Goal: Submit feedback/report problem: Provide input to the site owners about the experience or issues

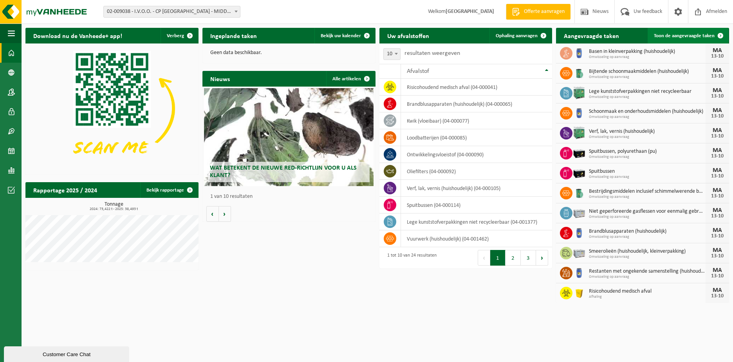
click at [670, 36] on span "Toon de aangevraagde taken" at bounding box center [684, 35] width 61 height 5
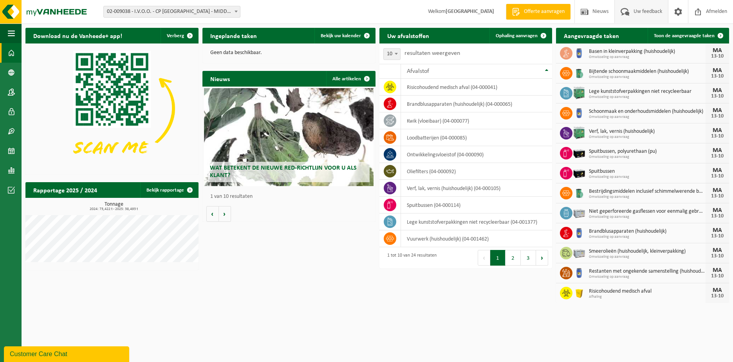
click at [653, 10] on span "Uw feedback" at bounding box center [648, 11] width 33 height 23
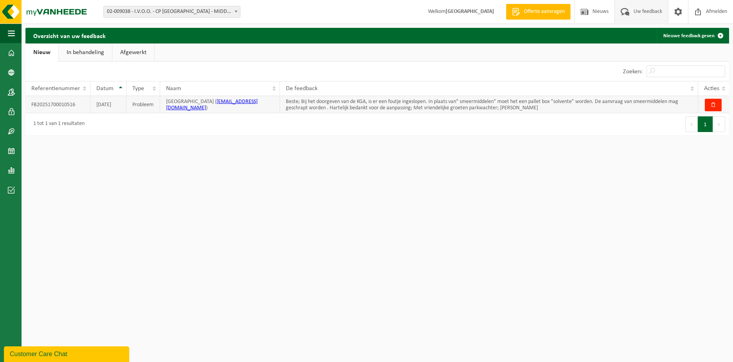
click at [552, 107] on td "Beste; Bij het doorgeven van de KGA, is er een foutje ingeslopen. In plaats van…" at bounding box center [489, 104] width 418 height 17
click at [85, 54] on link "In behandeling" at bounding box center [85, 52] width 53 height 18
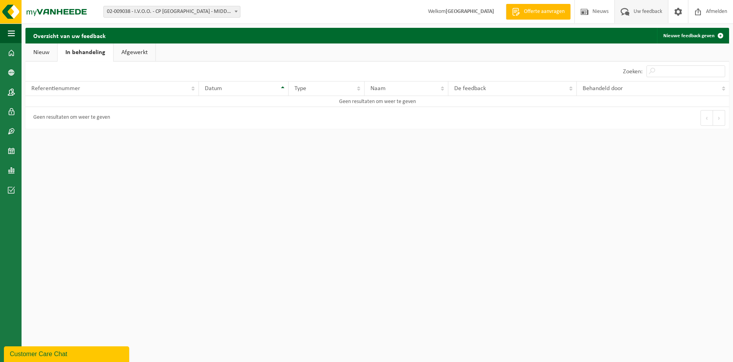
click at [130, 51] on link "Afgewerkt" at bounding box center [135, 52] width 42 height 18
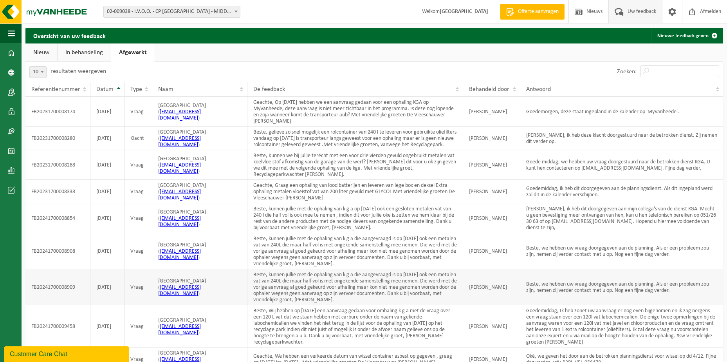
scroll to position [69, 0]
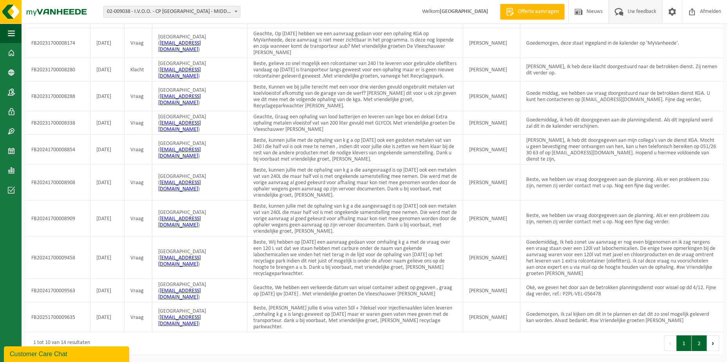
click at [701, 346] on button "2" at bounding box center [699, 343] width 15 height 16
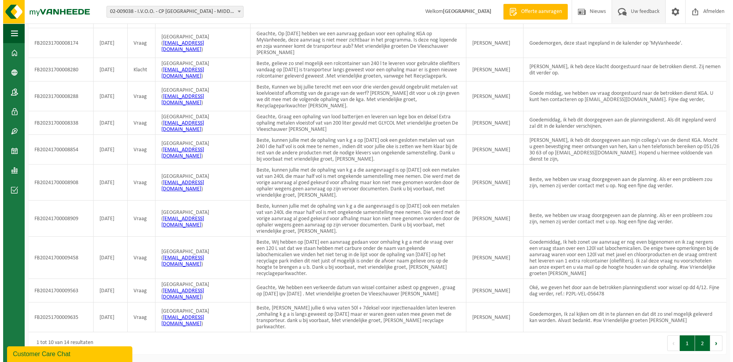
scroll to position [0, 0]
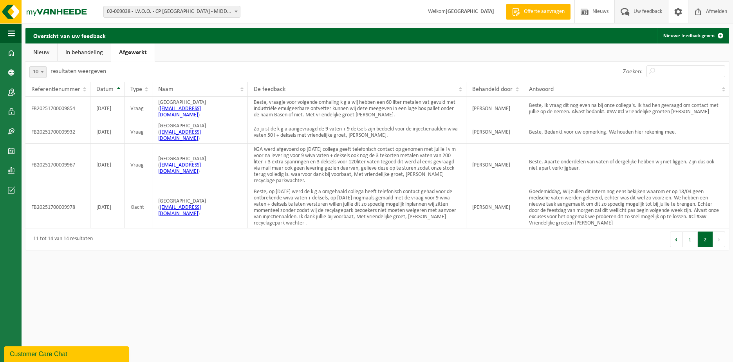
click at [710, 12] on span "Afmelden" at bounding box center [716, 11] width 25 height 23
